Goal: Transaction & Acquisition: Book appointment/travel/reservation

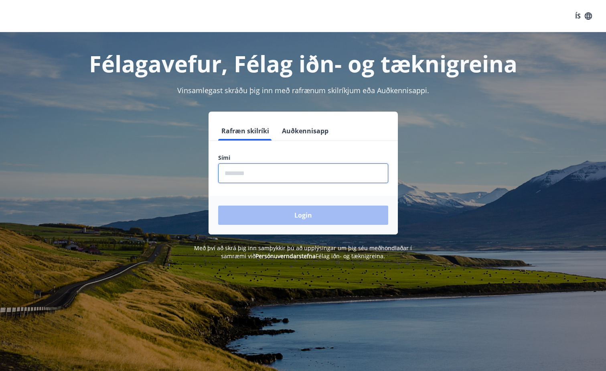
click at [252, 169] on input "phone" at bounding box center [303, 173] width 170 height 20
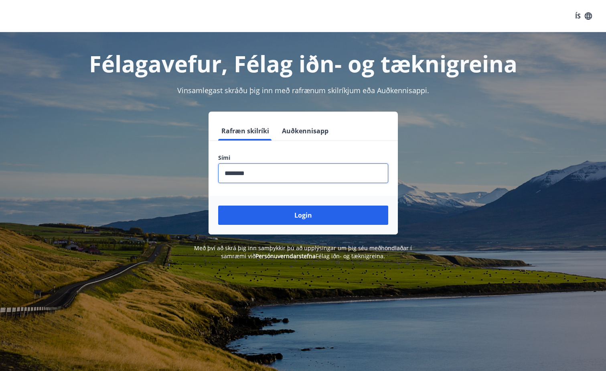
type input "********"
click at [218, 205] on button "Login" at bounding box center [303, 214] width 170 height 19
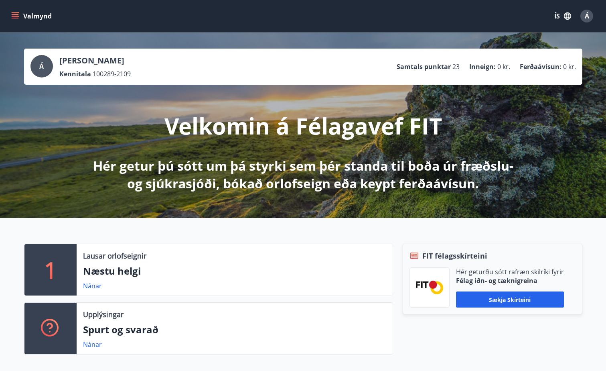
click at [20, 16] on button "Valmynd" at bounding box center [32, 16] width 45 height 14
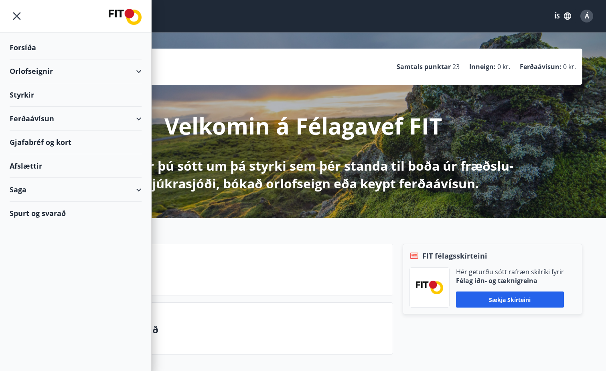
click at [53, 76] on div "Orlofseignir" at bounding box center [76, 71] width 132 height 24
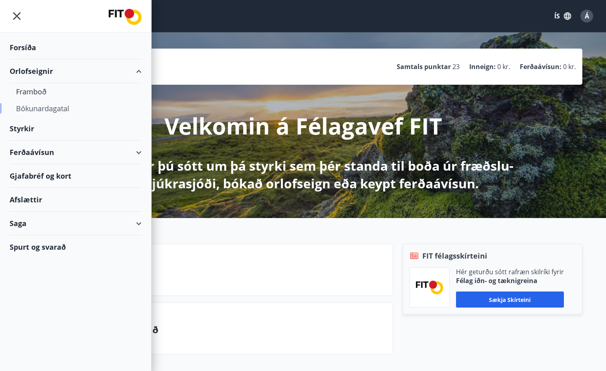
click at [43, 109] on div "Bókunardagatal" at bounding box center [75, 108] width 119 height 17
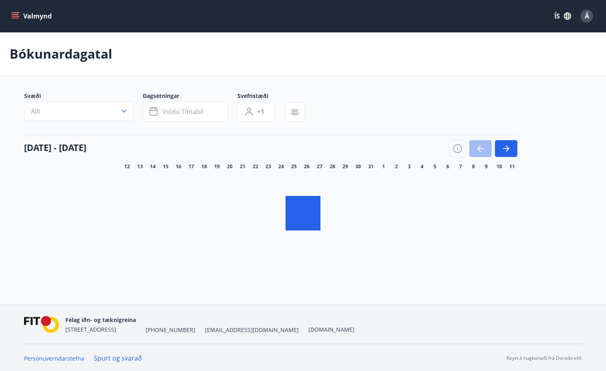
click at [50, 108] on button "Allt" at bounding box center [78, 110] width 109 height 19
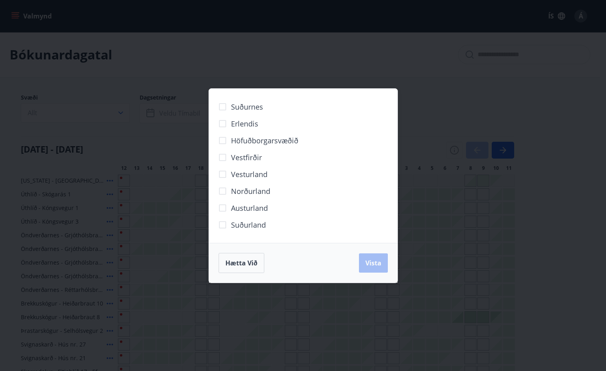
click at [96, 119] on div "Suðurnes Erlendis Höfuðborgarsvæðið [GEOGRAPHIC_DATA] [GEOGRAPHIC_DATA] [GEOGRA…" at bounding box center [303, 185] width 606 height 371
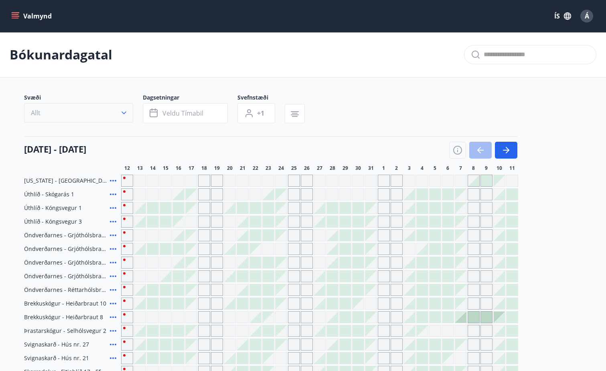
click at [112, 115] on button "Allt" at bounding box center [78, 112] width 109 height 19
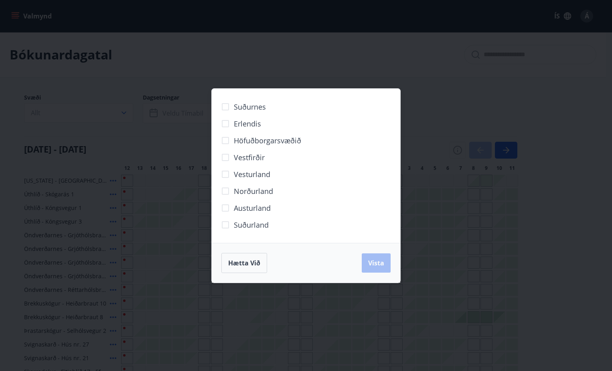
click at [241, 222] on span "Suðurland" at bounding box center [251, 224] width 35 height 10
click at [389, 265] on button "Vista" at bounding box center [376, 262] width 29 height 19
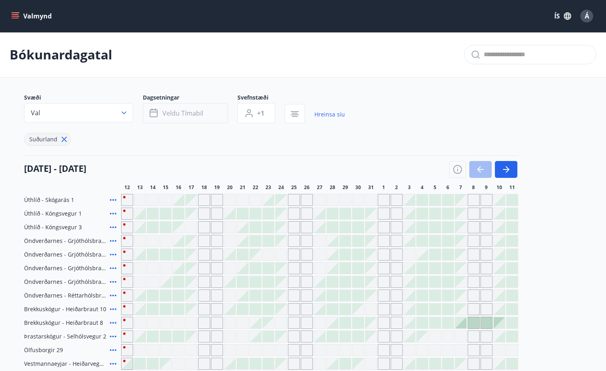
click at [209, 117] on button "Veldu tímabil" at bounding box center [185, 113] width 85 height 20
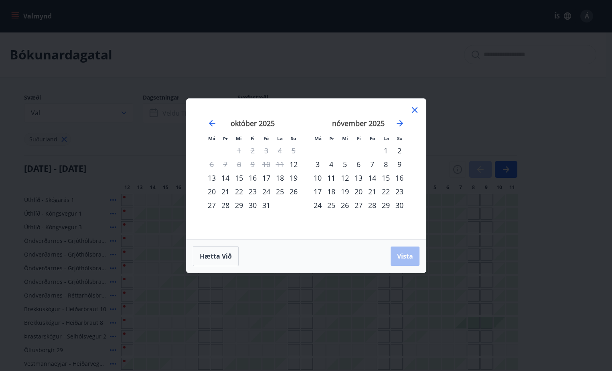
click at [258, 206] on div "30" at bounding box center [253, 205] width 14 height 14
drag, startPoint x: 399, startPoint y: 253, endPoint x: 401, endPoint y: 150, distance: 102.3
click at [399, 253] on span "Vista" at bounding box center [405, 255] width 16 height 9
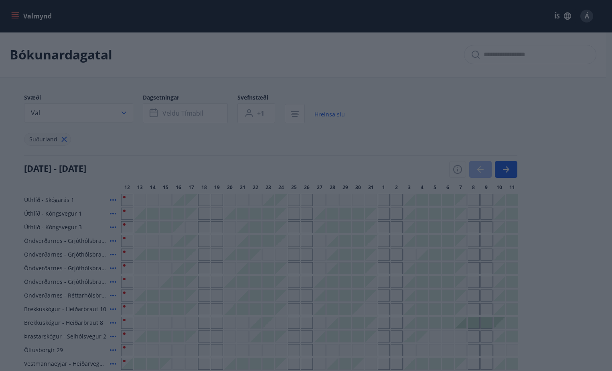
click at [401, 150] on div "2" at bounding box center [400, 151] width 14 height 14
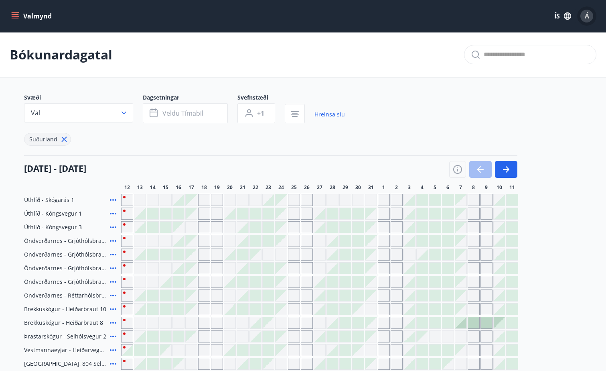
click at [590, 18] on div "Á" at bounding box center [586, 16] width 13 height 13
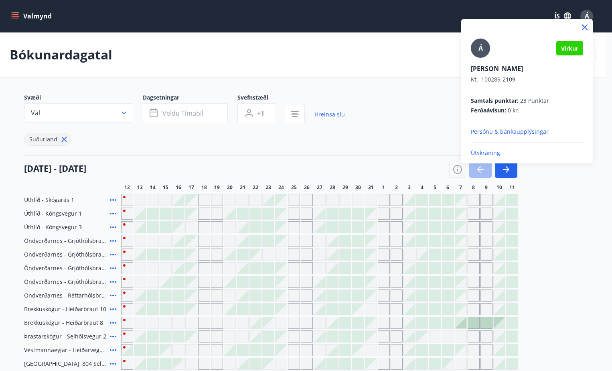
click at [331, 59] on div at bounding box center [306, 185] width 612 height 371
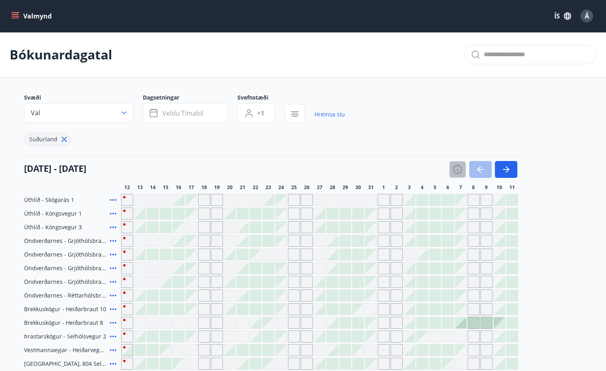
click at [460, 174] on button "button" at bounding box center [457, 169] width 17 height 17
drag, startPoint x: 458, startPoint y: 166, endPoint x: 477, endPoint y: 148, distance: 25.3
click at [459, 166] on icon "button" at bounding box center [457, 169] width 9 height 9
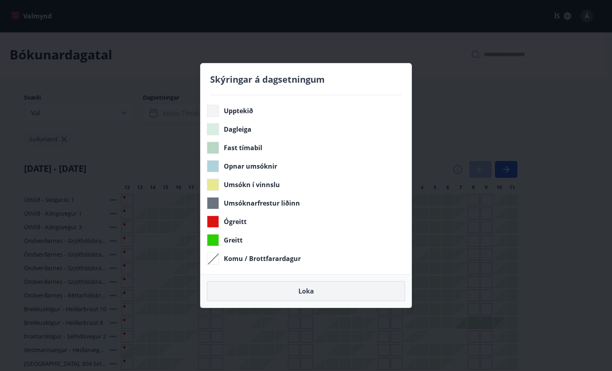
click at [320, 295] on button "Loka" at bounding box center [306, 291] width 198 height 20
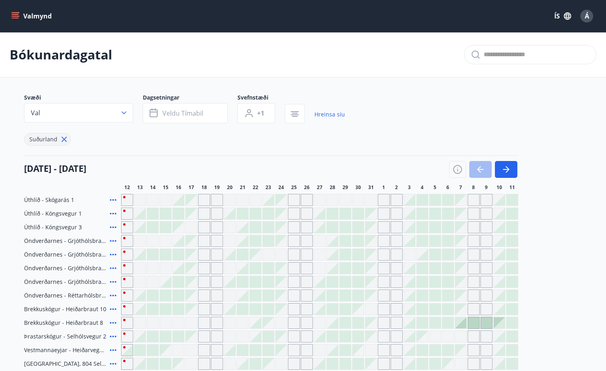
click at [591, 16] on div "Á" at bounding box center [586, 16] width 13 height 13
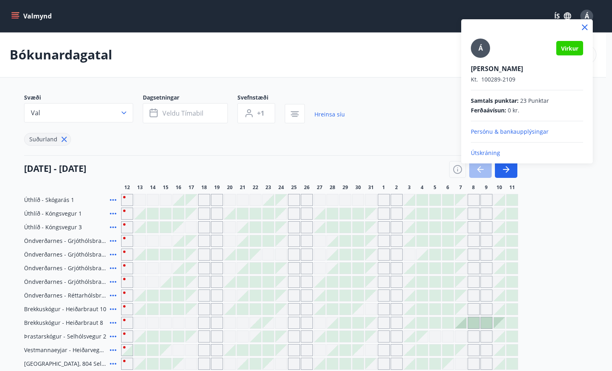
click at [486, 154] on p "Útskráning" at bounding box center [527, 153] width 112 height 8
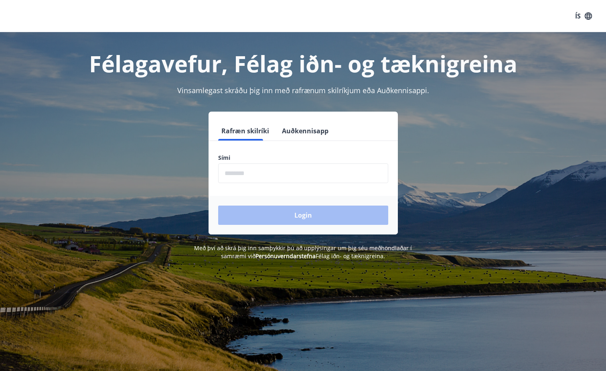
click at [250, 188] on form "Rafræn skilríki Auðkennisapp Sími ​ Login" at bounding box center [303, 177] width 189 height 113
click at [254, 175] on input "phone" at bounding box center [303, 173] width 170 height 20
type input "********"
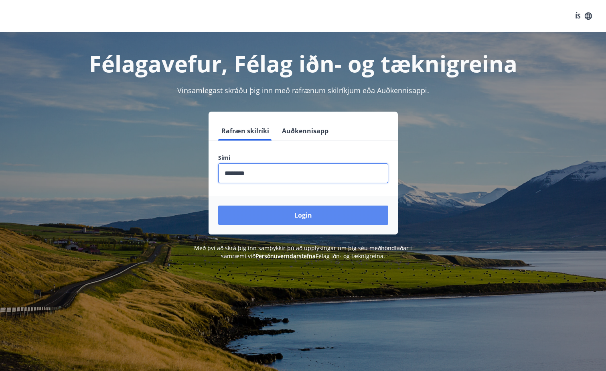
click at [281, 209] on button "Login" at bounding box center [303, 214] width 170 height 19
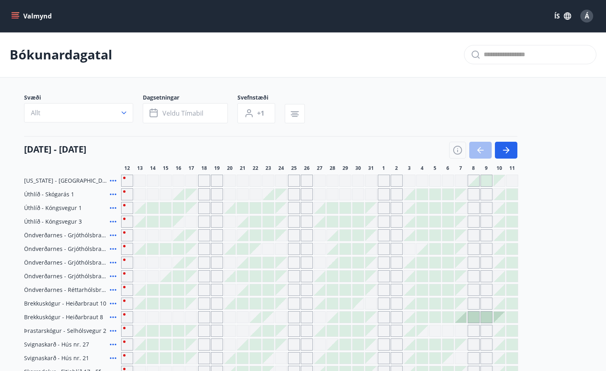
click at [71, 113] on button "Allt" at bounding box center [78, 112] width 109 height 19
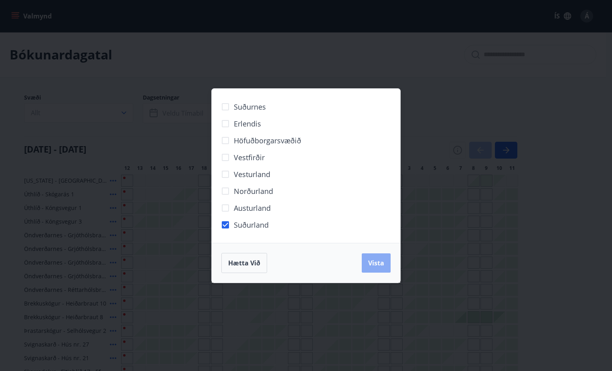
click at [388, 265] on button "Vista" at bounding box center [376, 262] width 29 height 19
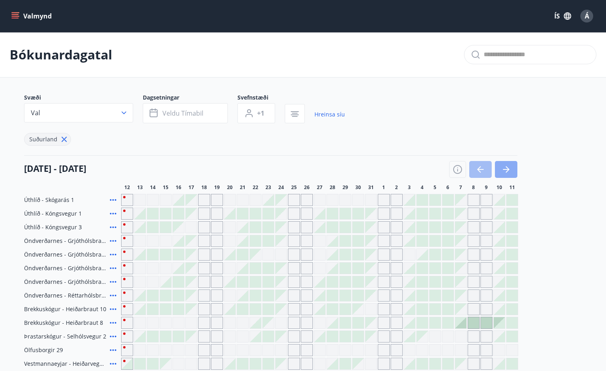
click at [511, 170] on button "button" at bounding box center [506, 169] width 22 height 17
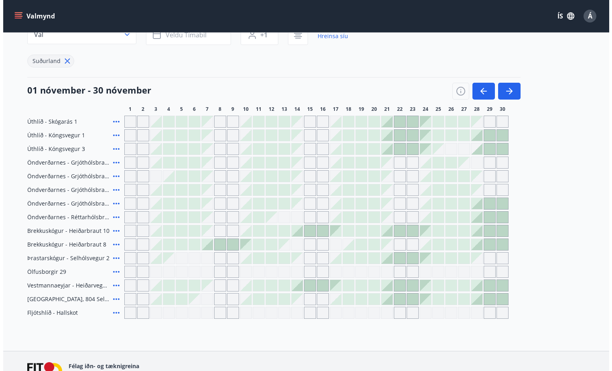
scroll to position [80, 0]
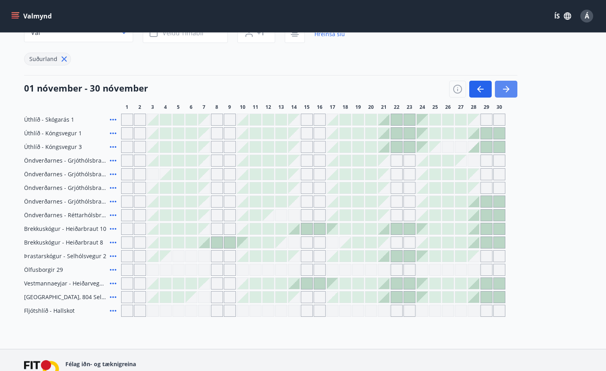
click at [497, 83] on button "button" at bounding box center [506, 89] width 22 height 17
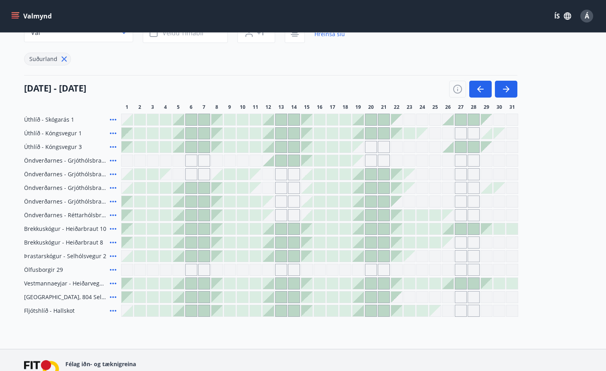
click at [80, 199] on span "Öndverðarnes - Grjóthólsbraut 4" at bounding box center [65, 201] width 83 height 8
click at [107, 198] on div "Öndverðarnes - Grjóthólsbraut 4" at bounding box center [71, 201] width 94 height 12
click at [108, 198] on icon at bounding box center [113, 201] width 10 height 10
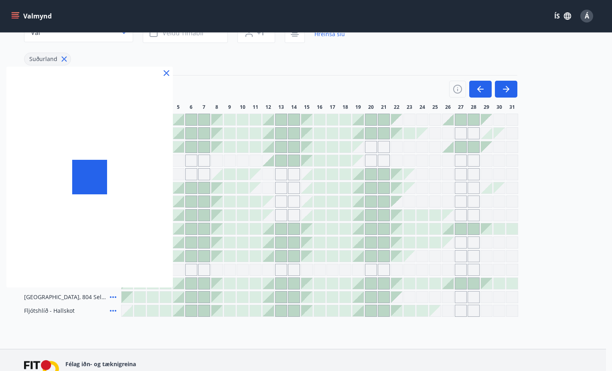
click at [111, 201] on div at bounding box center [89, 177] width 166 height 221
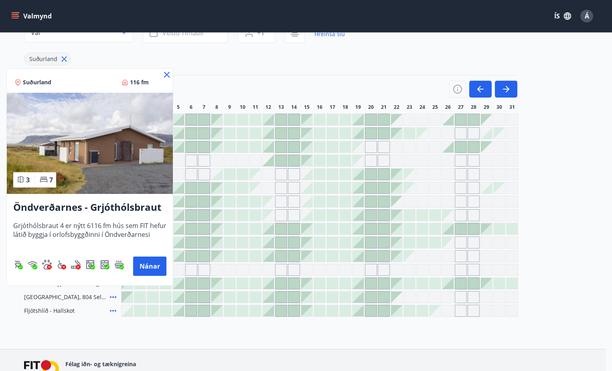
click at [164, 74] on icon at bounding box center [167, 75] width 10 height 10
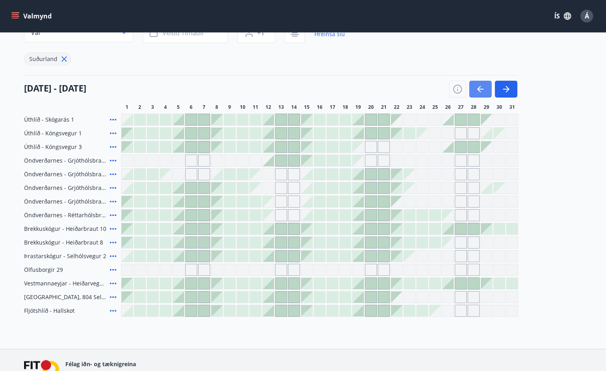
click at [477, 86] on icon "button" at bounding box center [481, 89] width 10 height 10
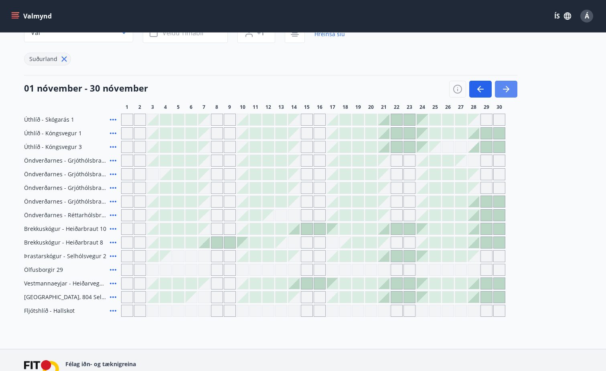
click at [505, 88] on icon "button" at bounding box center [506, 89] width 10 height 10
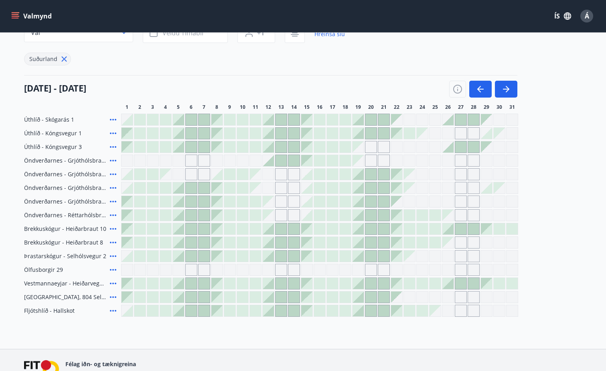
click at [107, 160] on div "Öndverðarnes - Grjóthólsbraut 1" at bounding box center [71, 160] width 94 height 12
click at [113, 160] on icon at bounding box center [113, 161] width 6 height 2
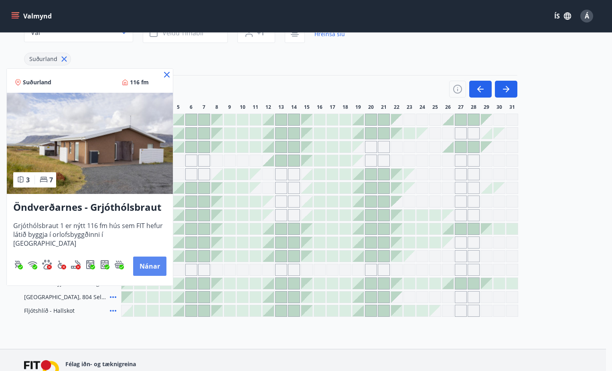
click at [142, 261] on button "Nánar" at bounding box center [149, 265] width 33 height 19
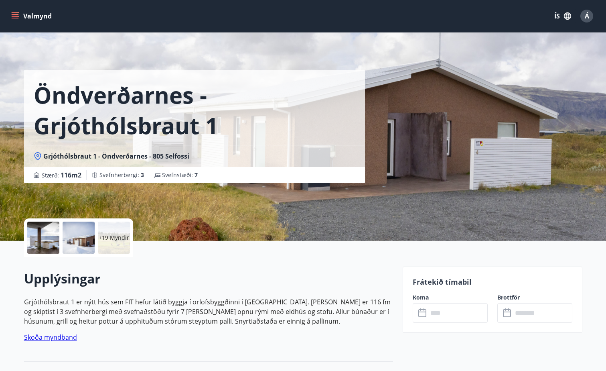
click at [116, 237] on p "+19 Myndir" at bounding box center [114, 237] width 30 height 8
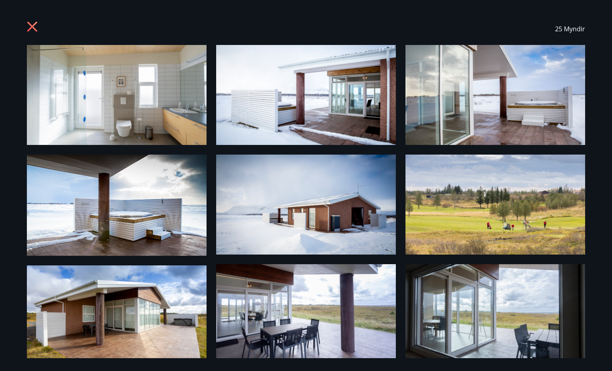
click at [36, 28] on icon at bounding box center [33, 27] width 13 height 13
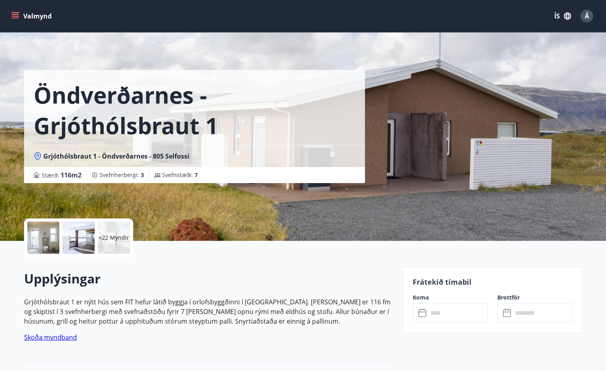
click at [587, 18] on span "Á" at bounding box center [587, 16] width 4 height 9
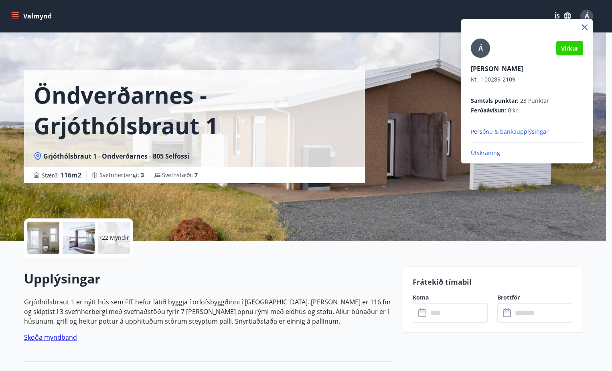
click at [490, 156] on p "Útskráning" at bounding box center [527, 153] width 112 height 8
click at [476, 152] on p "Útskráning" at bounding box center [527, 153] width 112 height 8
